Goal: Task Accomplishment & Management: Use online tool/utility

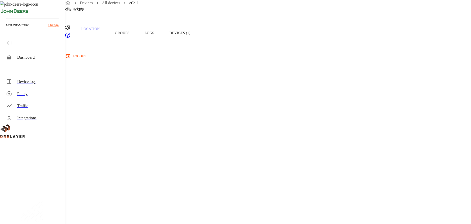
scroll to position [27, 0]
click at [26, 109] on div "Traffic" at bounding box center [33, 106] width 63 height 12
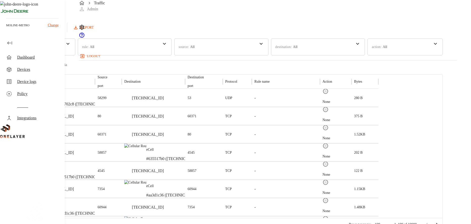
click at [22, 97] on div "Policy" at bounding box center [33, 94] width 63 height 12
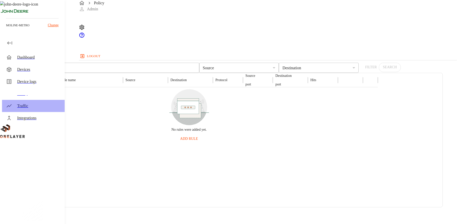
click at [29, 105] on div "Traffic" at bounding box center [38, 106] width 43 height 6
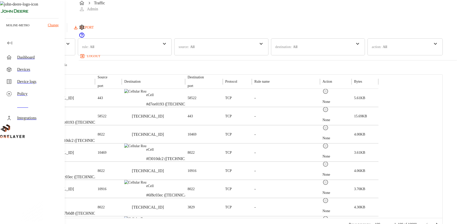
click at [33, 93] on div "Policy" at bounding box center [38, 94] width 43 height 6
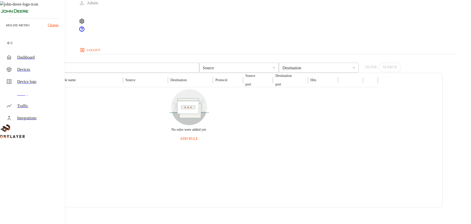
click at [27, 52] on button "ADD RULE" at bounding box center [13, 56] width 27 height 13
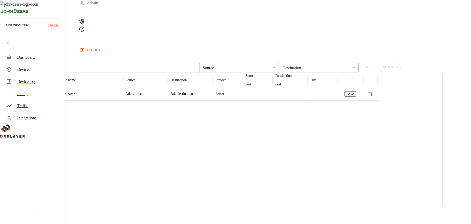
click at [56, 100] on p "Select" at bounding box center [42, 93] width 28 height 13
click at [120, 142] on p "Alert" at bounding box center [122, 143] width 7 height 4
click at [121, 100] on p "Add name" at bounding box center [91, 93] width 60 height 13
click at [166, 100] on div "Add source" at bounding box center [146, 93] width 40 height 13
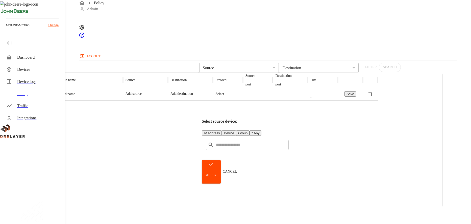
click at [236, 133] on button "Device" at bounding box center [229, 132] width 14 height 5
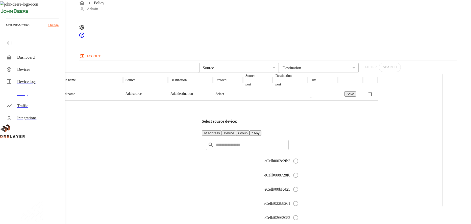
click at [218, 130] on button "IP address" at bounding box center [212, 132] width 20 height 5
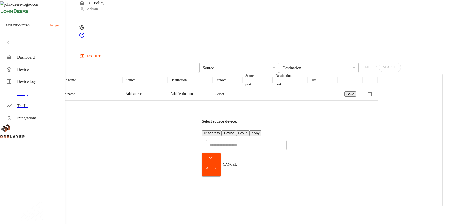
click at [211, 96] on p "Add destination" at bounding box center [191, 93] width 40 height 5
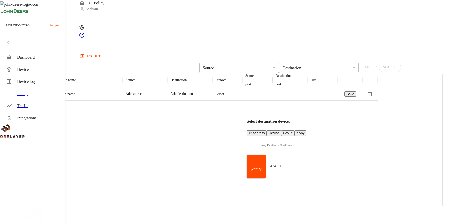
click at [241, 100] on p "Select" at bounding box center [228, 93] width 25 height 13
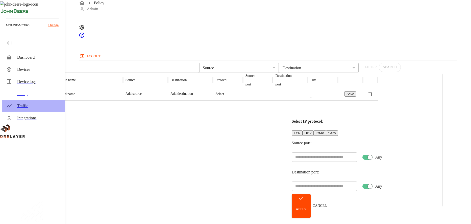
click at [46, 107] on div "Traffic" at bounding box center [38, 106] width 43 height 6
